Goal: Subscribe to service/newsletter

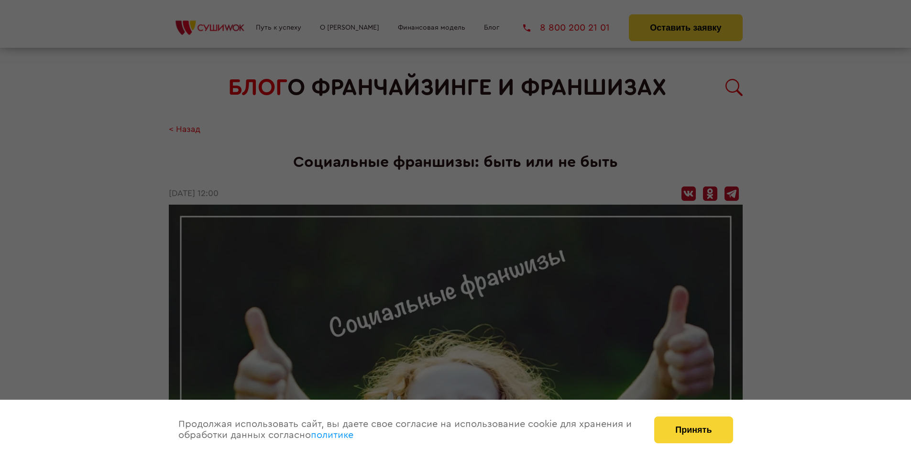
scroll to position [1078, 0]
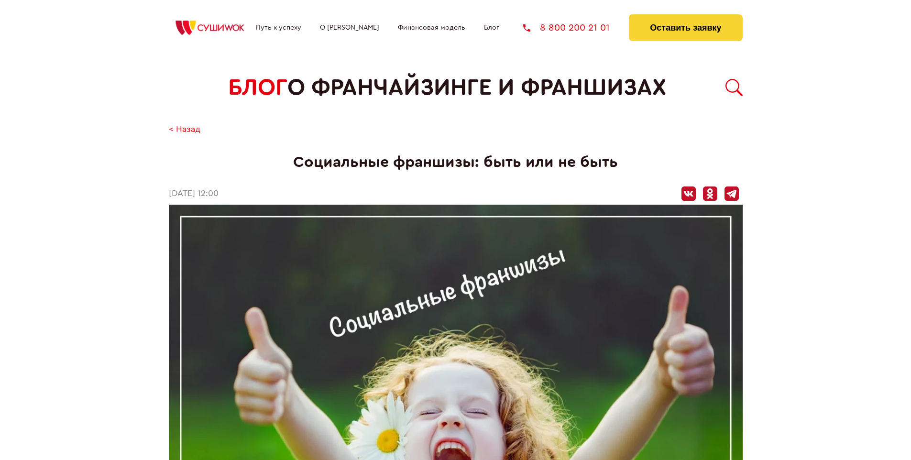
scroll to position [1078, 0]
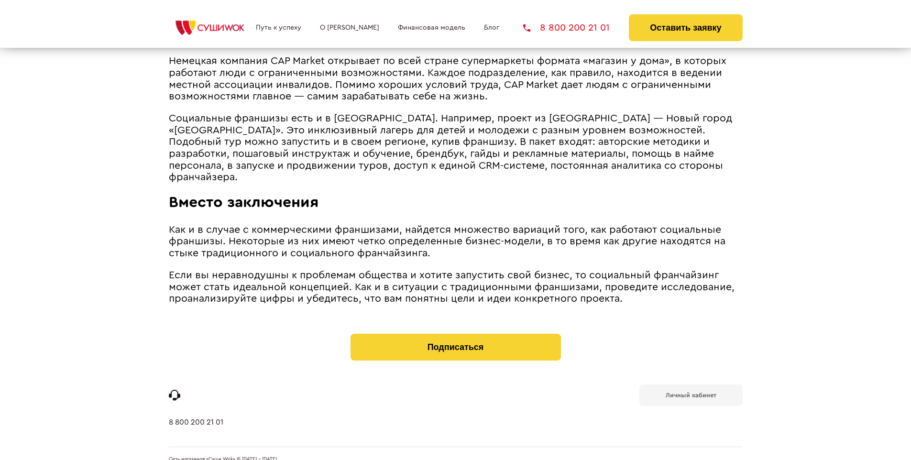
click at [691, 392] on b "Личный кабинет" at bounding box center [691, 395] width 51 height 6
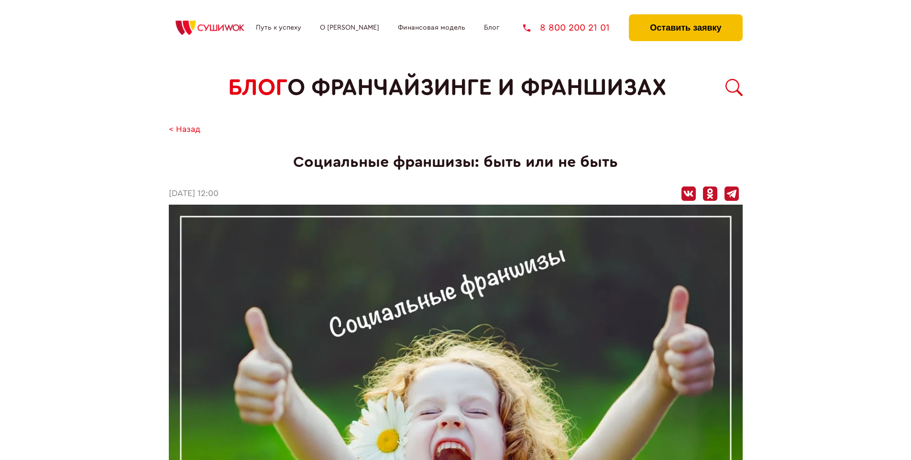
click at [685, 17] on button "Оставить заявку" at bounding box center [685, 27] width 113 height 27
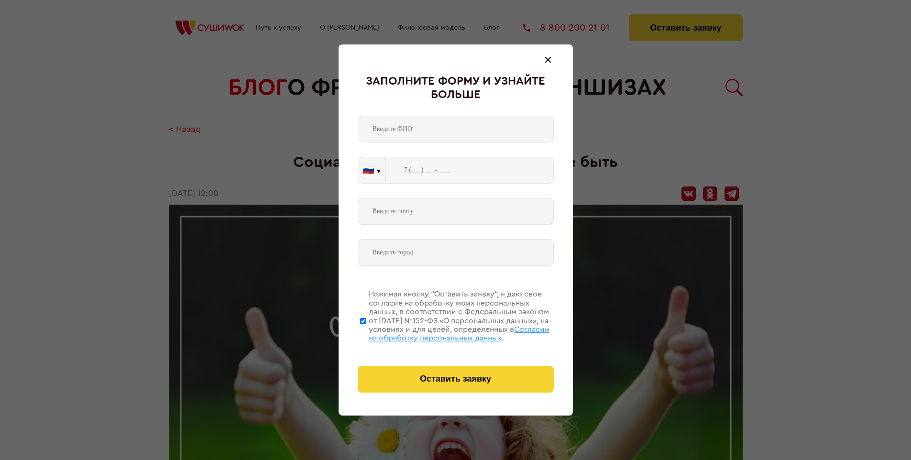
click at [443, 332] on span "Согласии на обработку персональных данных" at bounding box center [459, 334] width 181 height 16
click at [366, 332] on input "Нажимая кнопку “Оставить заявку”, я даю свое согласие на обработку моих персона…" at bounding box center [363, 321] width 6 height 77
checkbox input "false"
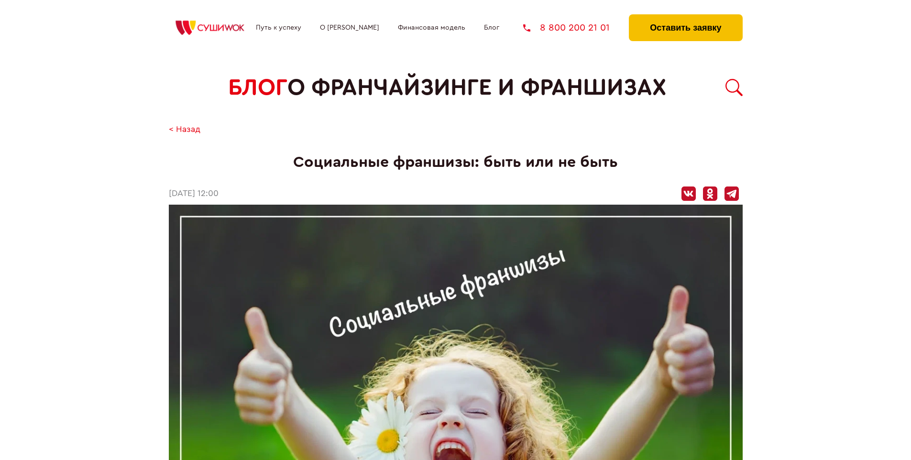
click at [685, 17] on button "Оставить заявку" at bounding box center [685, 27] width 113 height 27
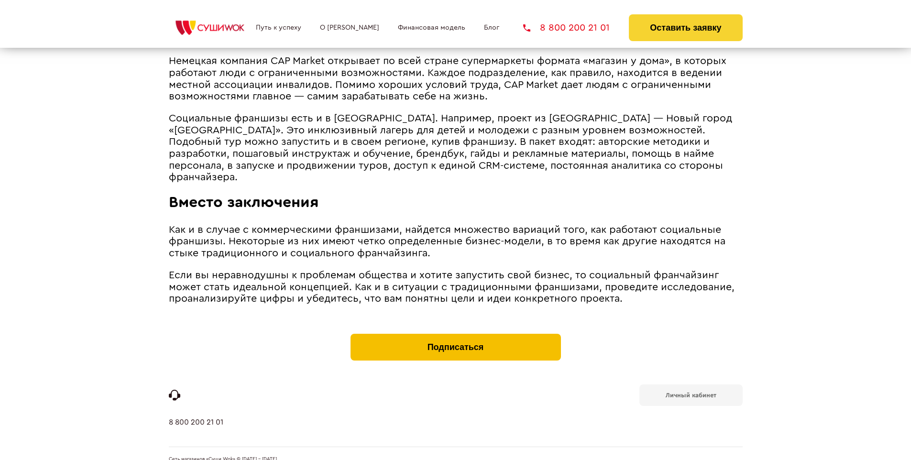
click at [455, 334] on button "Подписаться" at bounding box center [456, 347] width 210 height 27
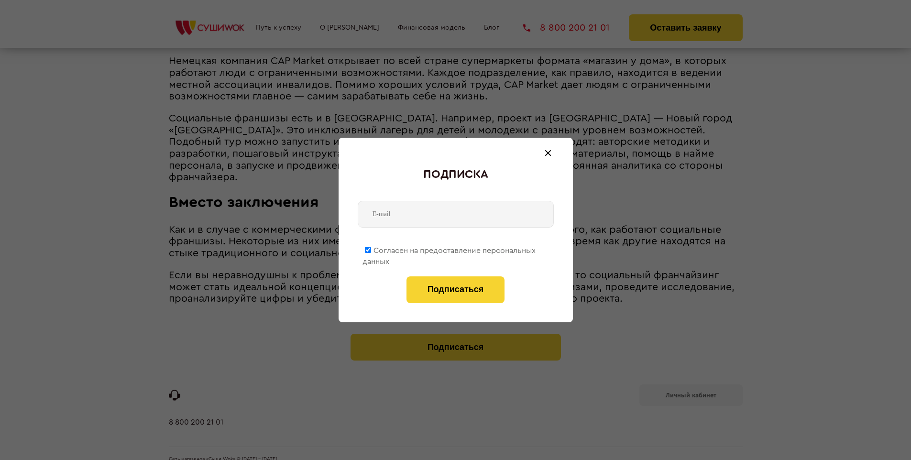
click at [450, 249] on span "Согласен на предоставление персональных данных" at bounding box center [449, 256] width 173 height 19
click at [371, 249] on input "Согласен на предоставление персональных данных" at bounding box center [368, 250] width 6 height 6
checkbox input "false"
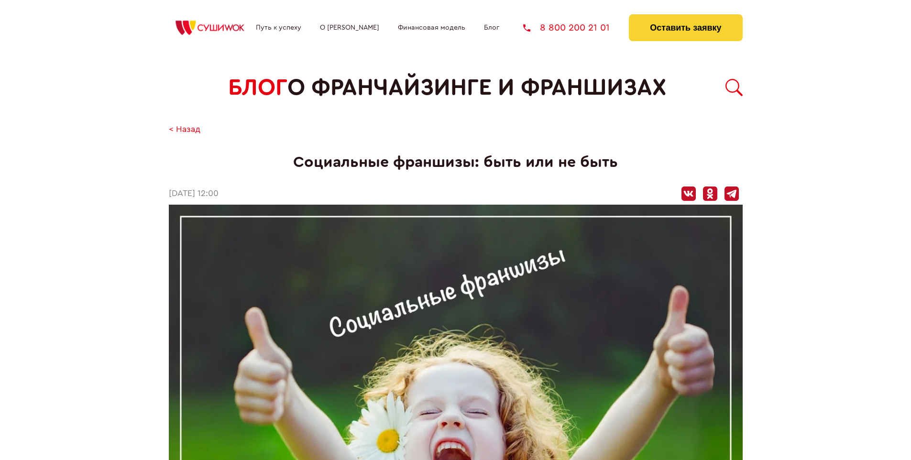
scroll to position [1078, 0]
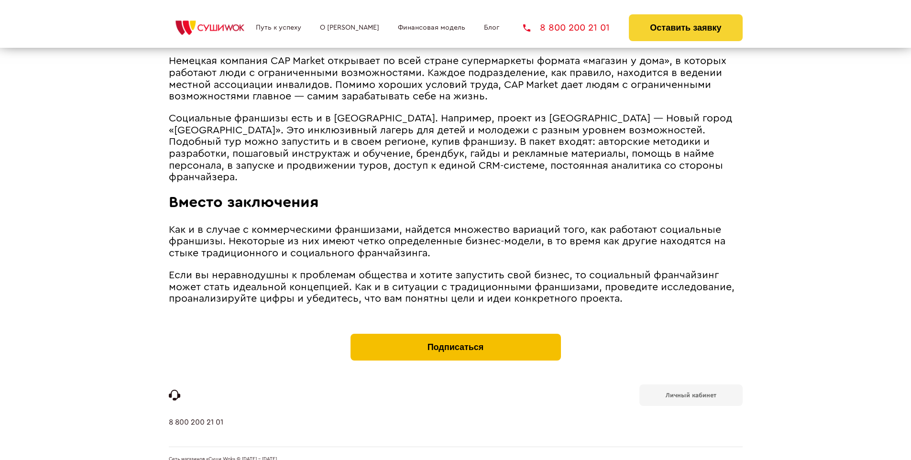
click at [455, 334] on button "Подписаться" at bounding box center [456, 347] width 210 height 27
